Goal: Check status: Check status

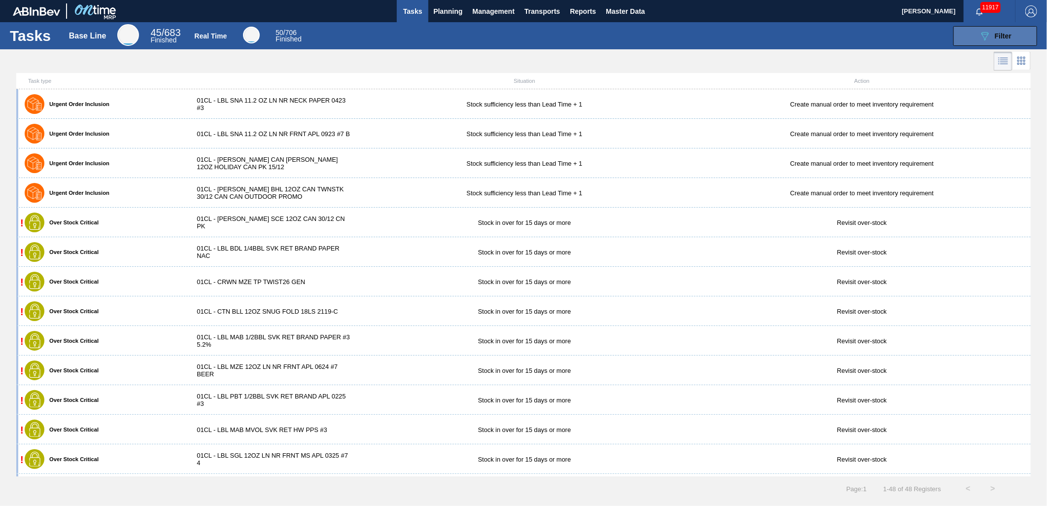
click at [985, 33] on icon "089F7B8B-B2A5-4AFE-B5C0-19BA573D28AC" at bounding box center [985, 36] width 12 height 12
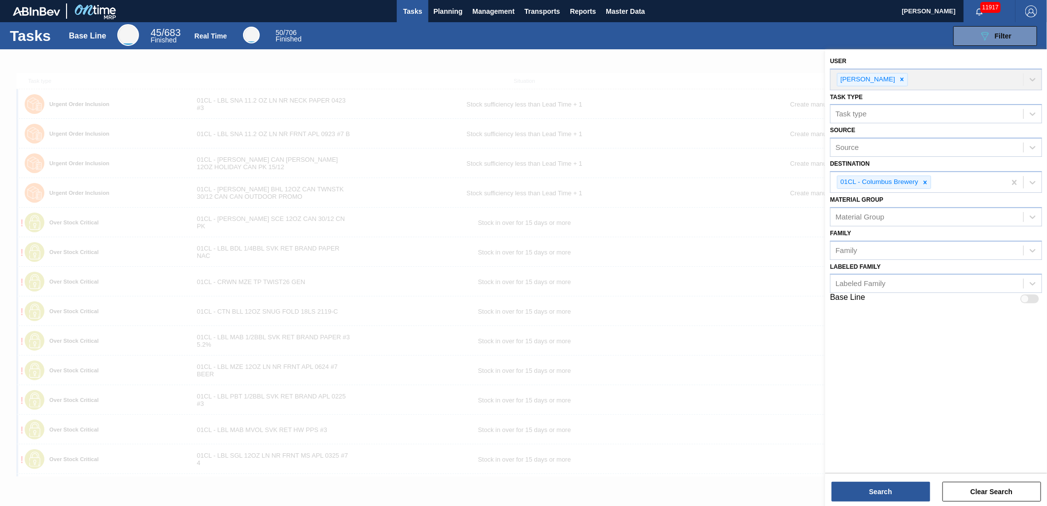
click at [408, 35] on div "089F7B8B-B2A5-4AFE-B5C0-19BA573D28AC Filter" at bounding box center [676, 36] width 733 height 20
click at [442, 13] on span "Planning" at bounding box center [447, 11] width 29 height 12
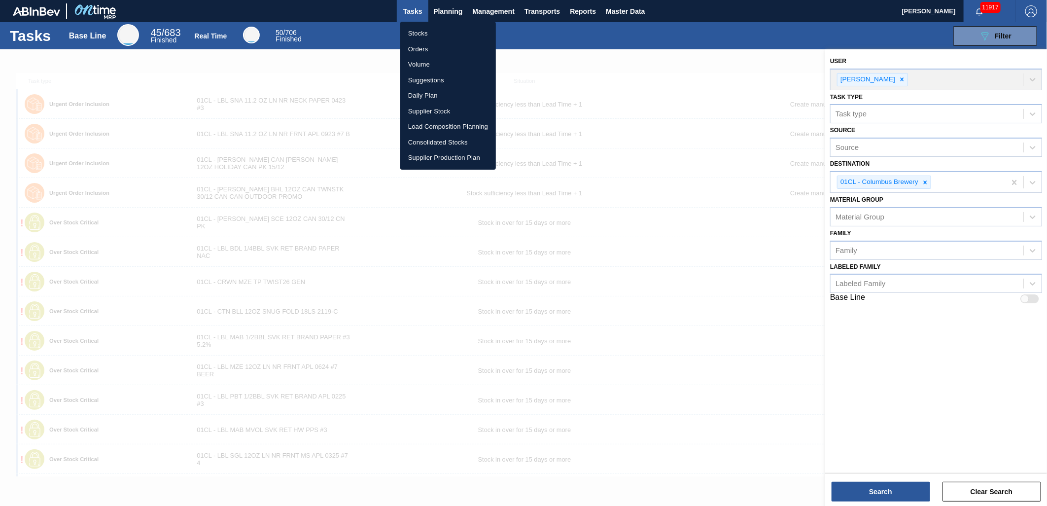
click at [427, 28] on li "Stocks" at bounding box center [448, 34] width 96 height 16
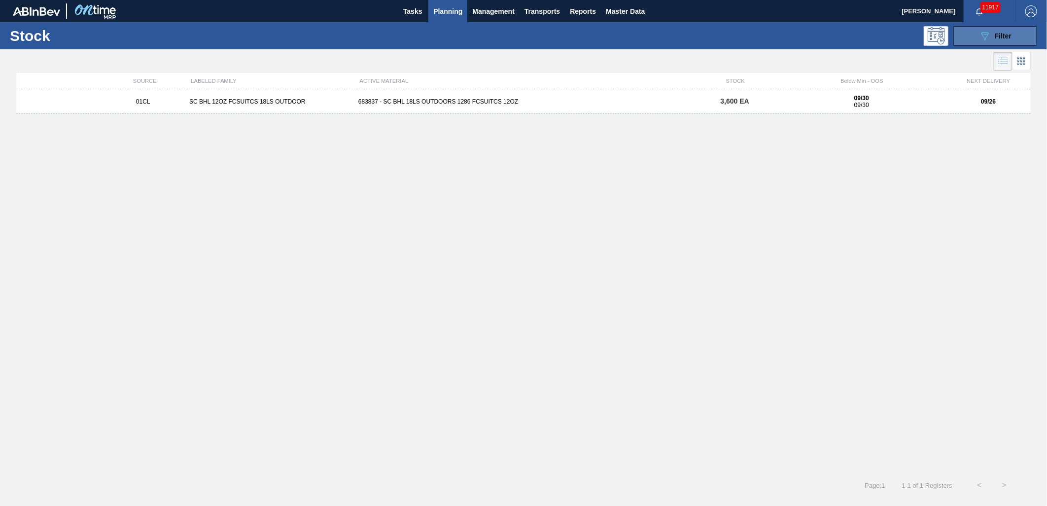
click at [999, 35] on span "Filter" at bounding box center [1003, 36] width 17 height 8
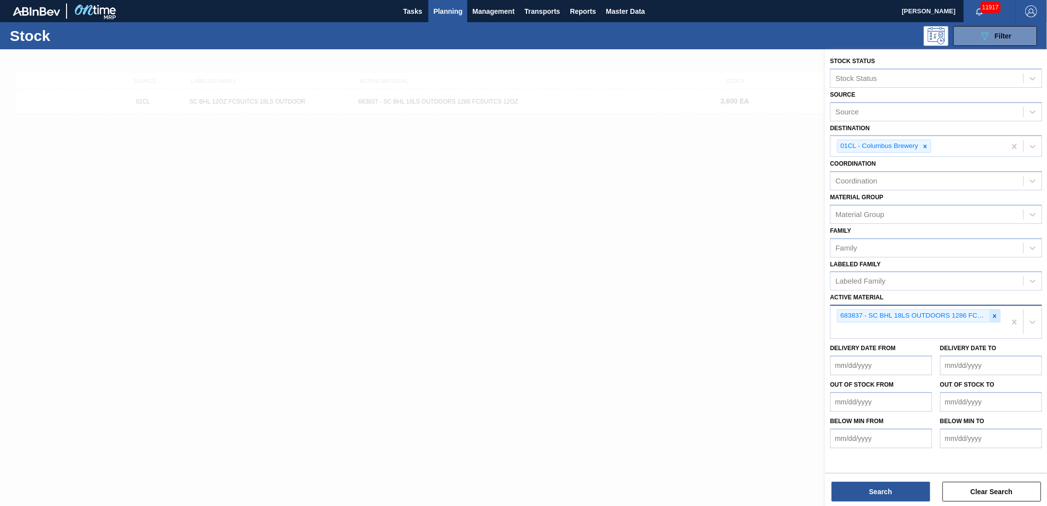
click at [994, 315] on icon at bounding box center [994, 316] width 7 height 7
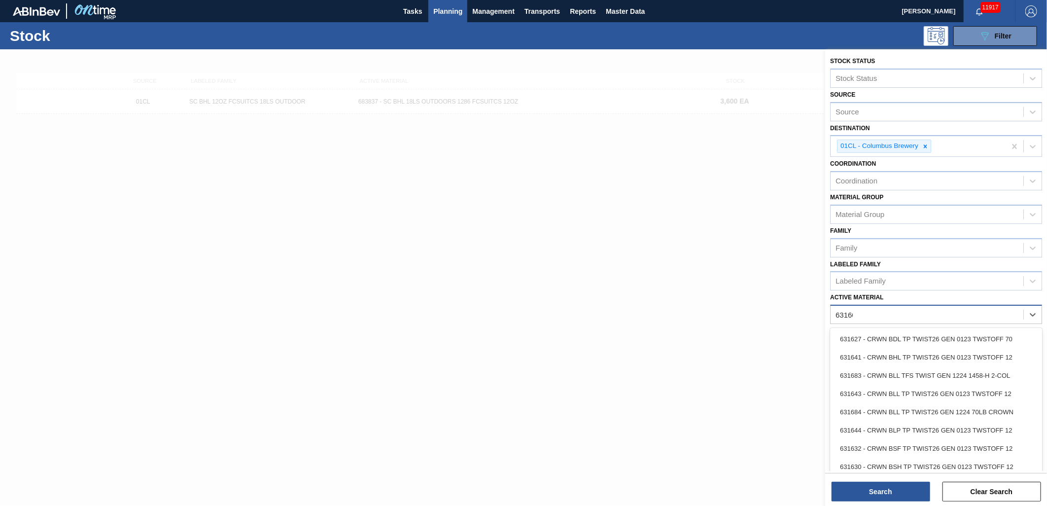
type Material "631601"
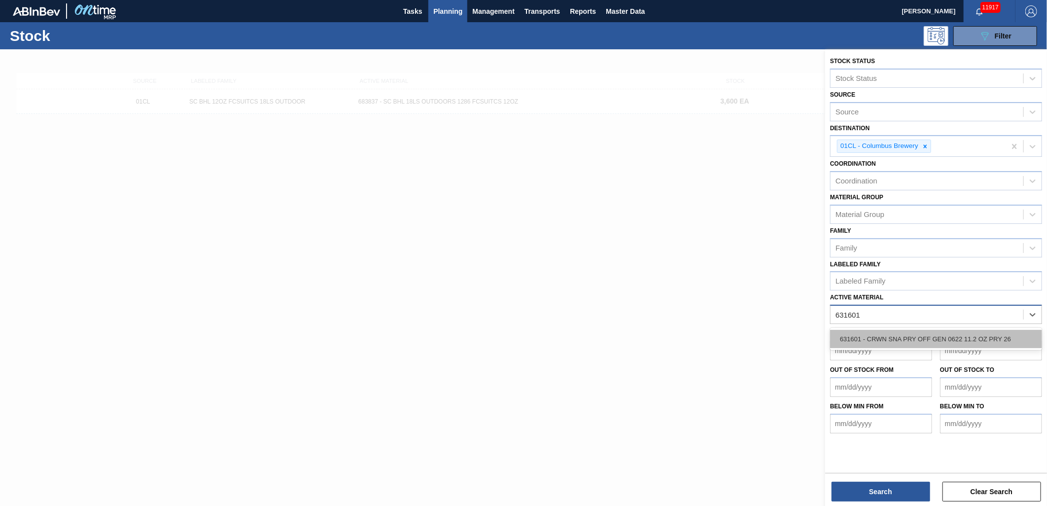
click at [972, 336] on div "631601 - CRWN SNA PRY OFF GEN 0622 11.2 OZ PRY 26" at bounding box center [936, 339] width 212 height 18
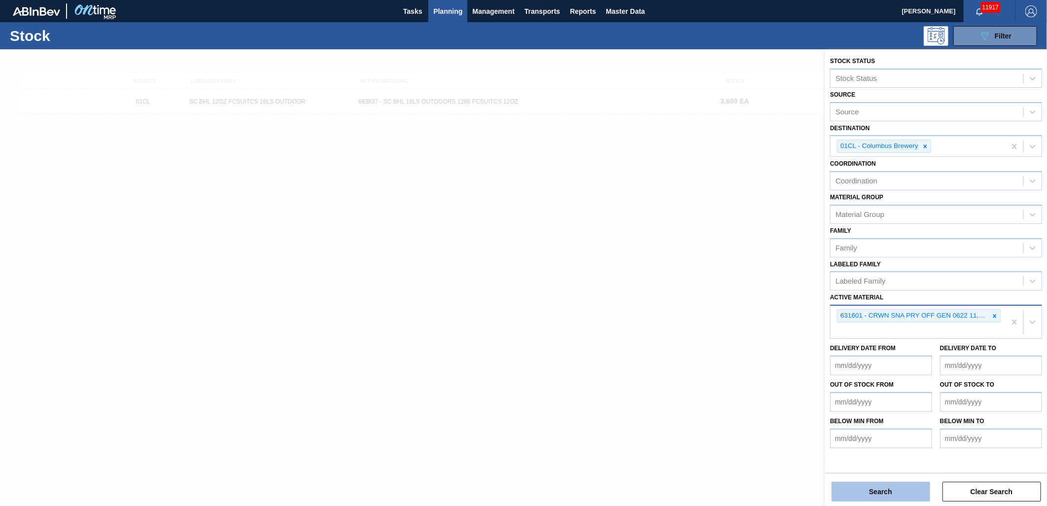
click at [891, 485] on button "Search" at bounding box center [881, 492] width 99 height 20
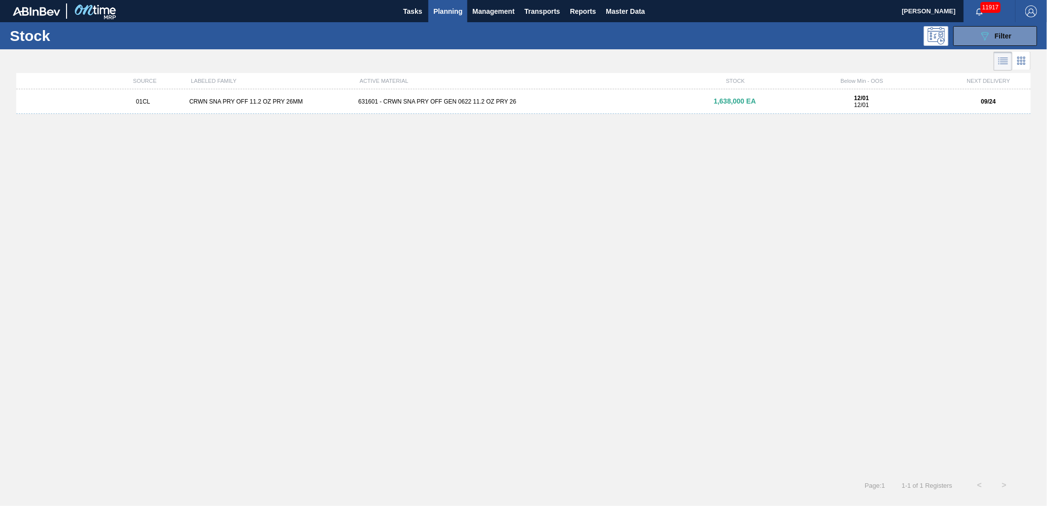
click at [403, 105] on div "631601 - CRWN SNA PRY OFF GEN 0622 11.2 OZ PRY 26" at bounding box center [523, 101] width 338 height 7
click at [997, 37] on span "Filter" at bounding box center [1003, 36] width 17 height 8
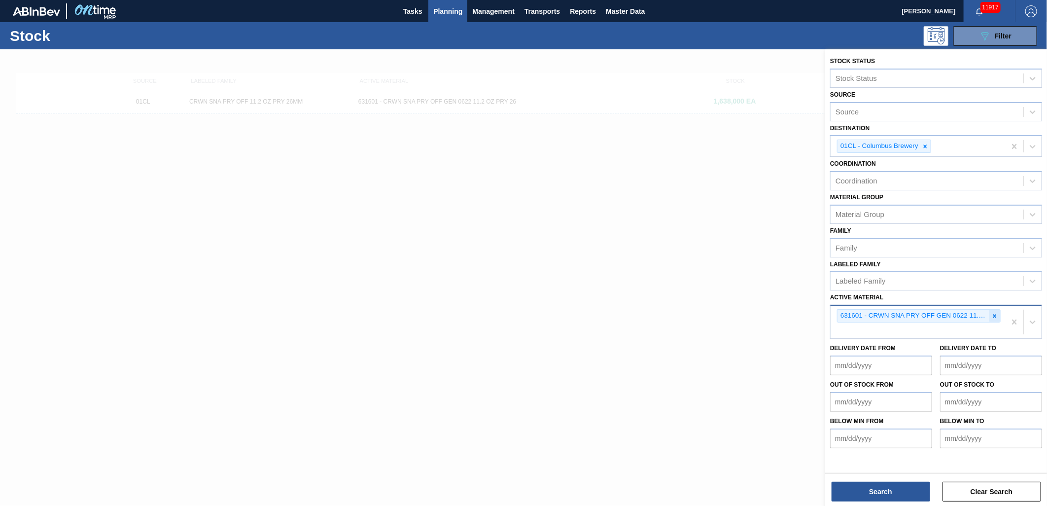
click at [992, 314] on icon at bounding box center [994, 316] width 7 height 7
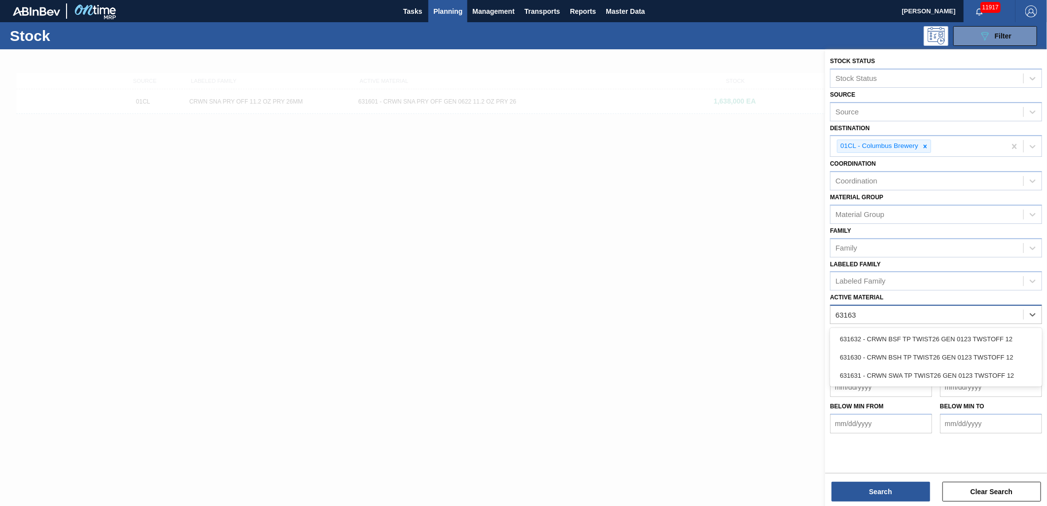
type Material "631630"
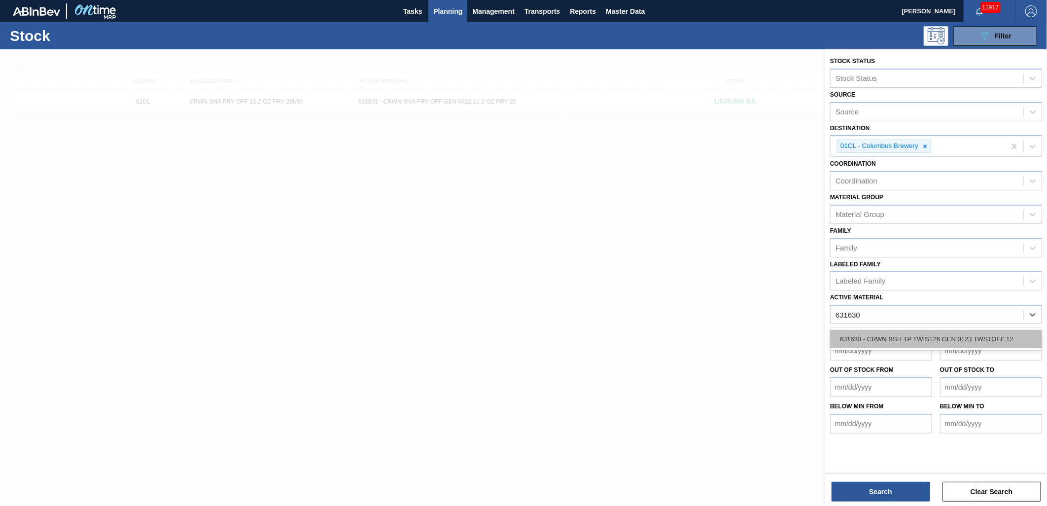
click at [972, 333] on div "631630 - CRWN BSH TP TWIST26 GEN 0123 TWSTOFF 12" at bounding box center [936, 339] width 212 height 18
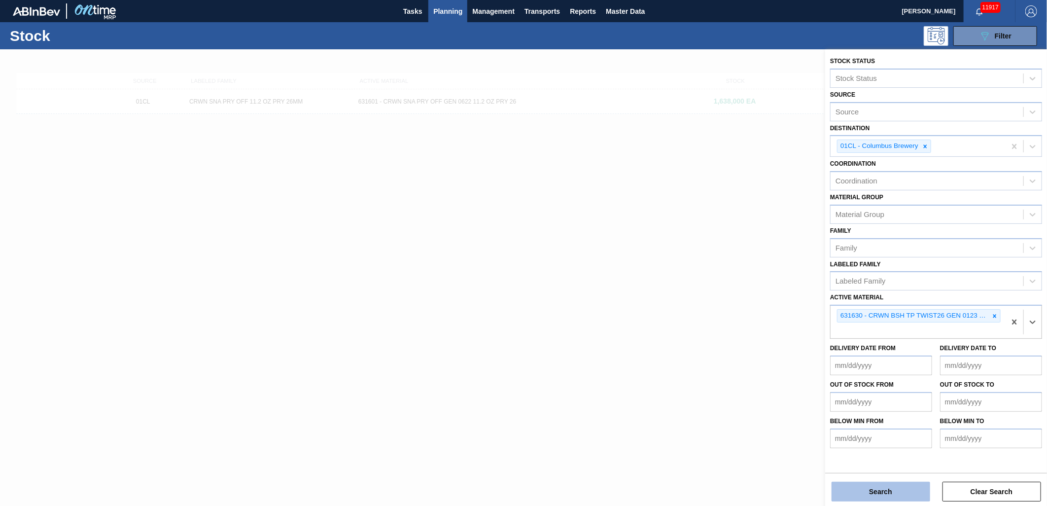
click at [871, 490] on button "Search" at bounding box center [881, 492] width 99 height 20
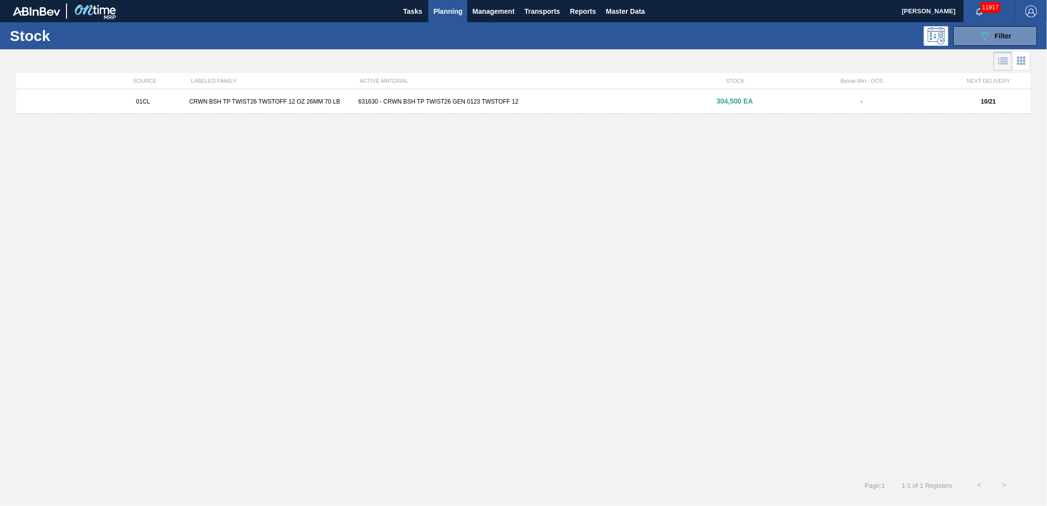
click at [457, 106] on div "01CL CRWN BSH TP TWIST26 TWSTOFF 12 OZ 26MM 70 LB 631630 - CRWN BSH TP TWIST26 …" at bounding box center [523, 101] width 1014 height 25
